Goal: Navigation & Orientation: Find specific page/section

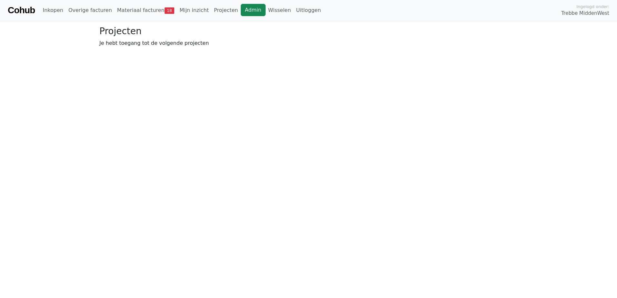
click at [241, 14] on link "Admin" at bounding box center [253, 10] width 25 height 12
click at [265, 9] on link "Wisselen" at bounding box center [279, 10] width 28 height 13
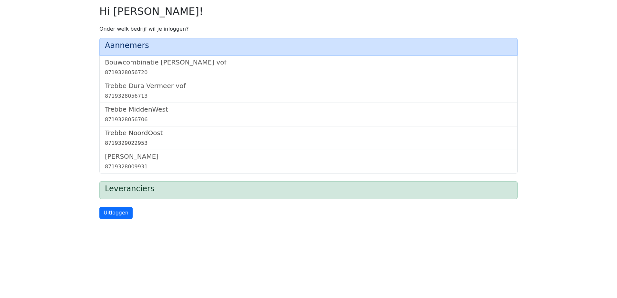
click at [148, 131] on h5 "Trebbe NoordOost" at bounding box center [308, 133] width 407 height 8
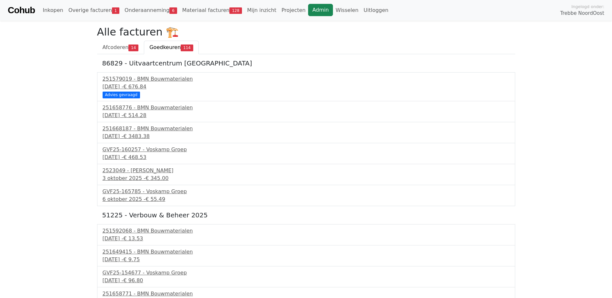
click at [308, 8] on link "Admin" at bounding box center [320, 10] width 25 height 12
